Goal: Task Accomplishment & Management: Manage account settings

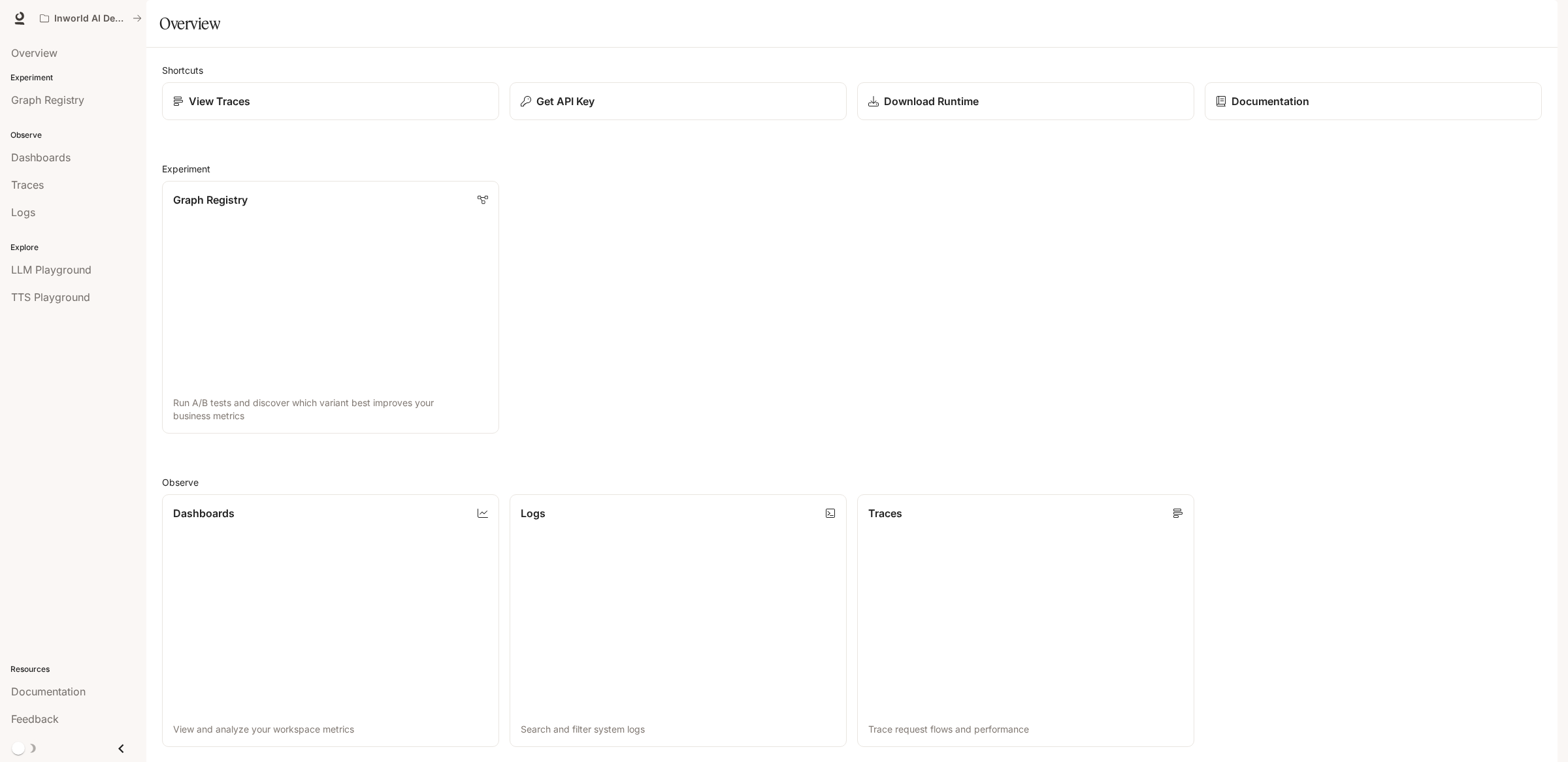
click at [1480, 18] on span "Documentation" at bounding box center [1478, 18] width 65 height 17
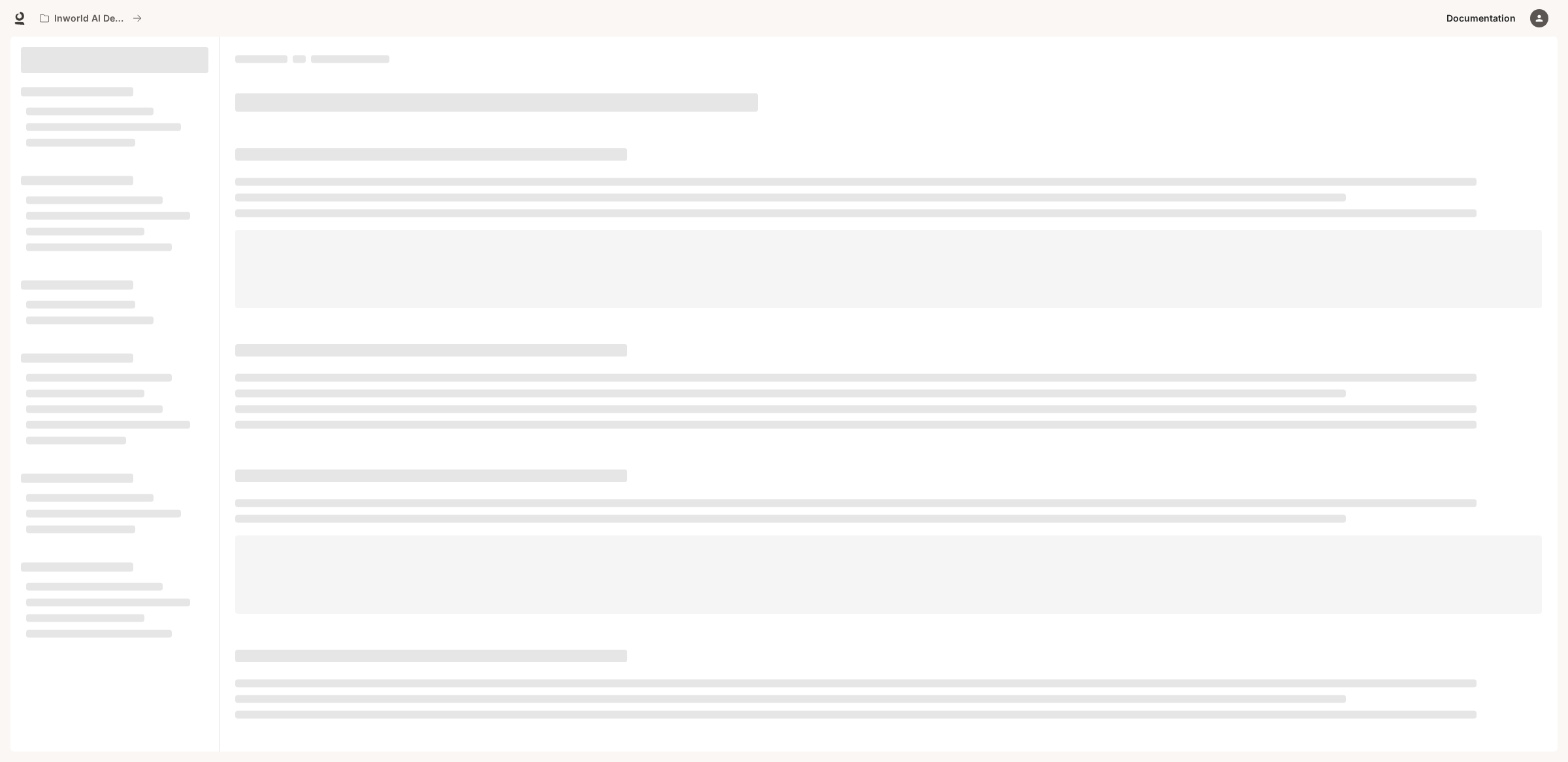
click at [1538, 17] on icon "button" at bounding box center [1539, 18] width 7 height 7
click at [1441, 89] on link "Billing" at bounding box center [1447, 96] width 202 height 23
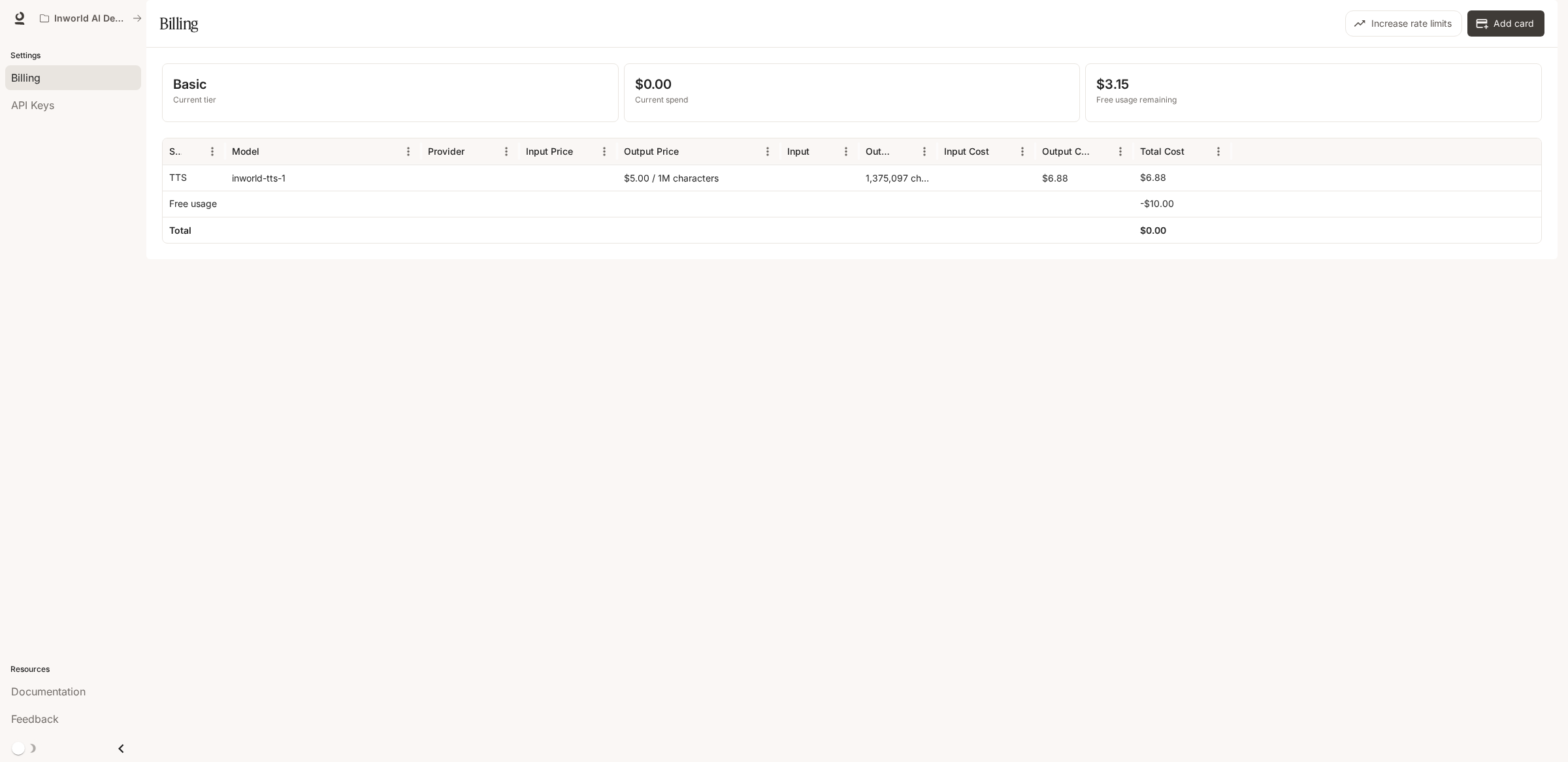
click at [1532, 12] on div "button" at bounding box center [1538, 18] width 18 height 18
click at [1115, 334] on div at bounding box center [784, 381] width 1568 height 762
